Goal: Task Accomplishment & Management: Manage account settings

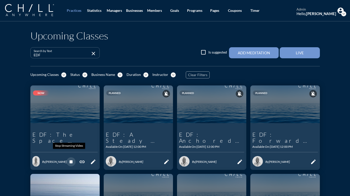
click at [70, 159] on icon "stop" at bounding box center [71, 162] width 6 height 6
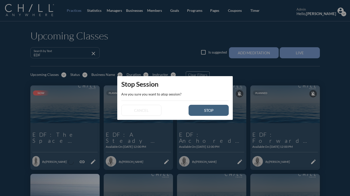
click at [213, 113] on button "stop" at bounding box center [209, 110] width 40 height 11
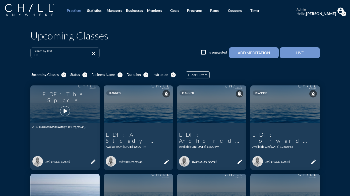
click at [62, 108] on icon "play_arrow" at bounding box center [65, 111] width 9 height 9
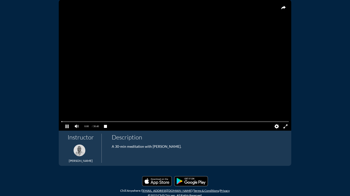
scroll to position [65, 0]
click at [61, 121] on pjsdiv at bounding box center [175, 122] width 228 height 4
click at [65, 126] on pjsdiv at bounding box center [67, 126] width 9 height 9
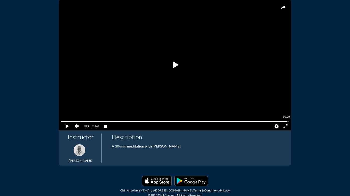
click at [286, 121] on pjsdiv at bounding box center [175, 122] width 228 height 4
click at [285, 121] on pjsdiv at bounding box center [175, 122] width 228 height 4
click at [65, 126] on pjsdiv at bounding box center [67, 126] width 9 height 9
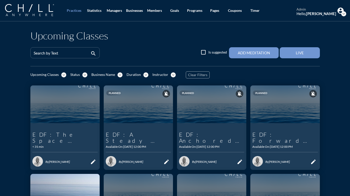
click at [91, 159] on icon "edit" at bounding box center [93, 162] width 6 height 6
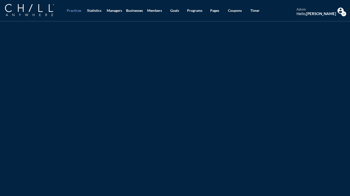
type input "EDF: The Space Between"
type textarea "A 30-min meditation with [PERSON_NAME]."
type input "12:00 PM"
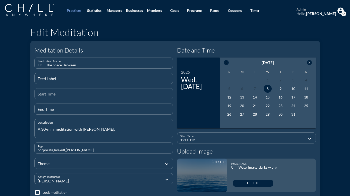
click at [61, 97] on input "Start Time" at bounding box center [104, 96] width 132 height 6
type input "7"
click at [69, 111] on input "End Time" at bounding box center [104, 111] width 132 height 6
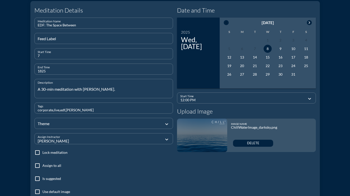
scroll to position [60, 0]
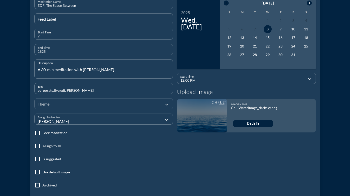
type input "1825"
click at [89, 104] on div at bounding box center [100, 103] width 125 height 17
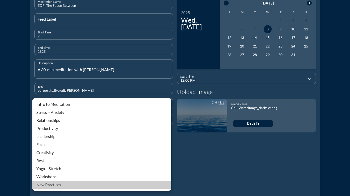
click at [46, 185] on div "New Practices" at bounding box center [101, 185] width 131 height 6
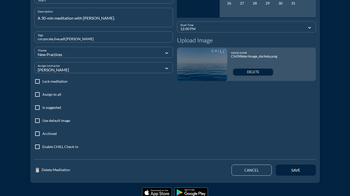
scroll to position [123, 0]
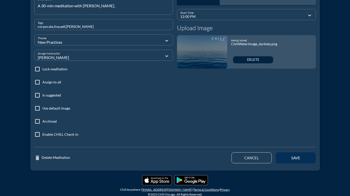
click at [300, 159] on div "save" at bounding box center [296, 158] width 23 height 5
type input "01:34 PM"
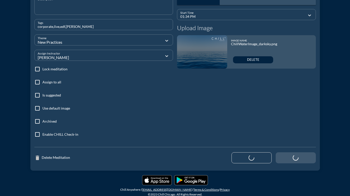
scroll to position [64, 0]
